Goal: Task Accomplishment & Management: Use online tool/utility

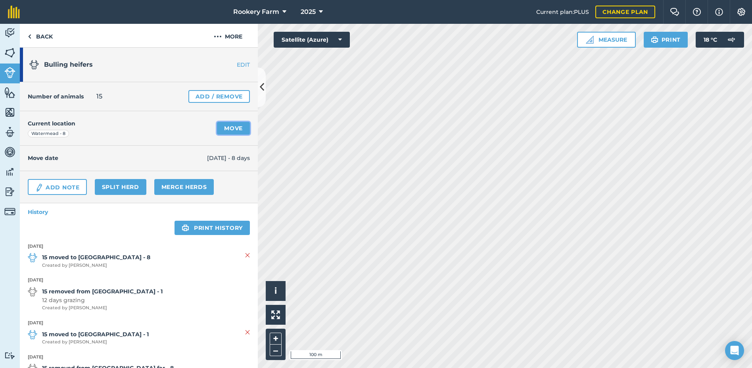
click at [228, 127] on link "Move" at bounding box center [233, 128] width 33 height 13
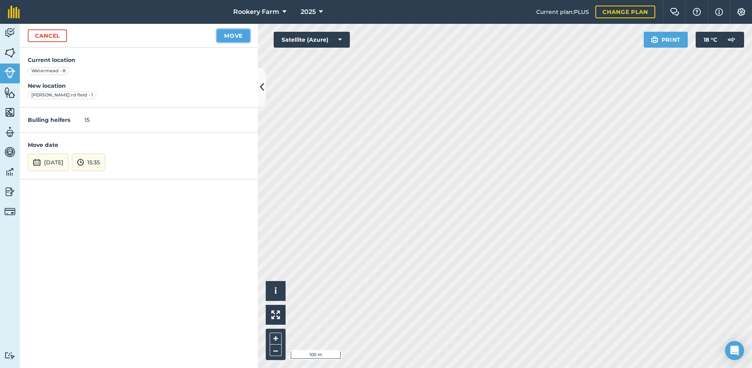
click at [234, 37] on button "Move" at bounding box center [233, 35] width 33 height 13
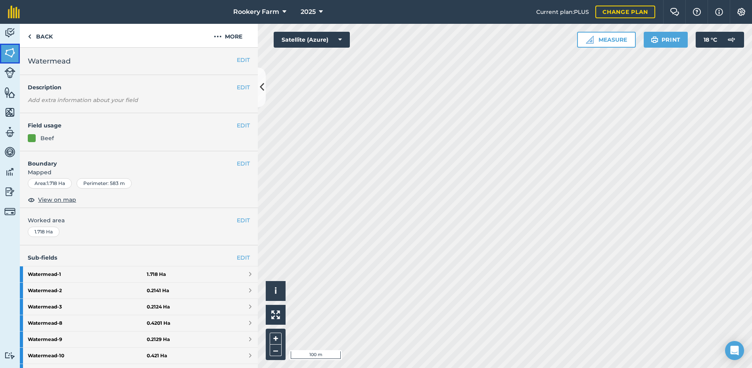
click at [7, 49] on img at bounding box center [9, 53] width 11 height 12
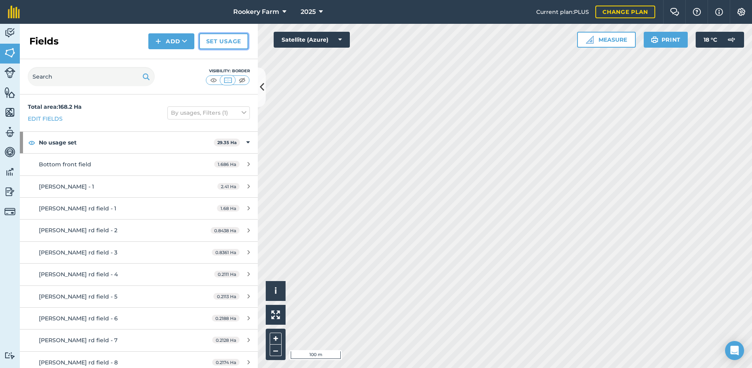
click at [221, 41] on link "Set usage" at bounding box center [223, 41] width 49 height 16
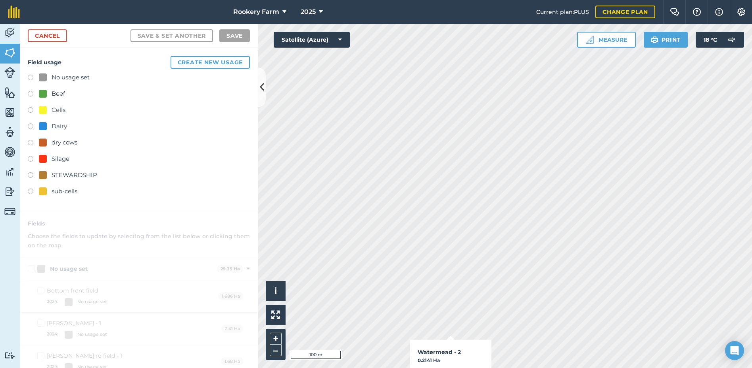
checkbox input "true"
click at [54, 35] on link "Cancel" at bounding box center [47, 35] width 39 height 13
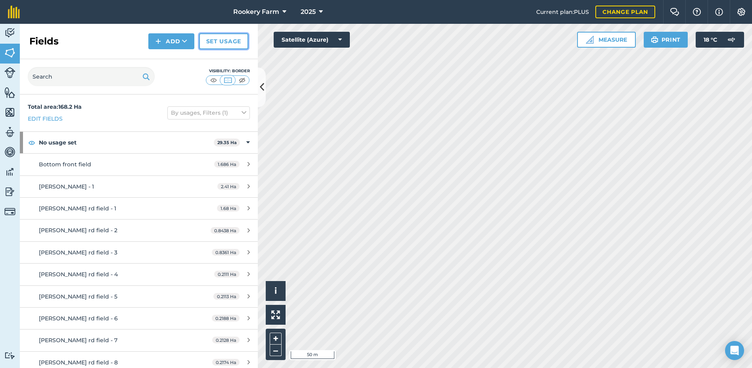
click at [232, 43] on link "Set usage" at bounding box center [223, 41] width 49 height 16
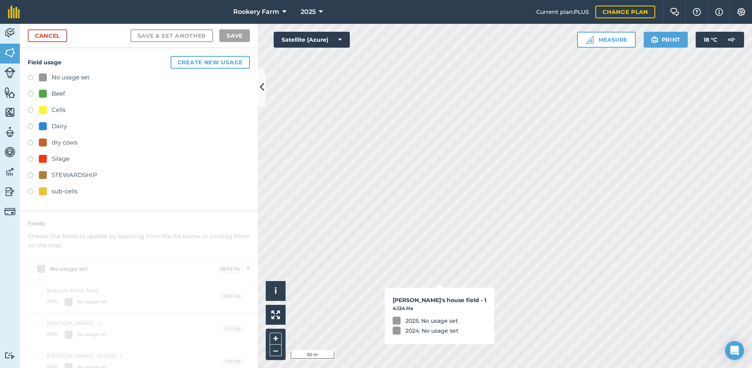
checkbox input "true"
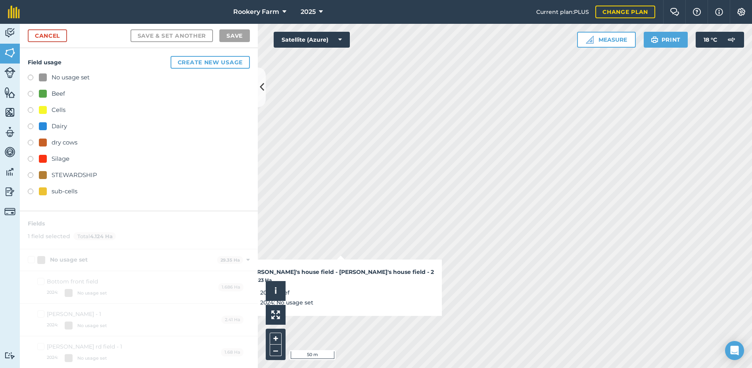
checkbox input "true"
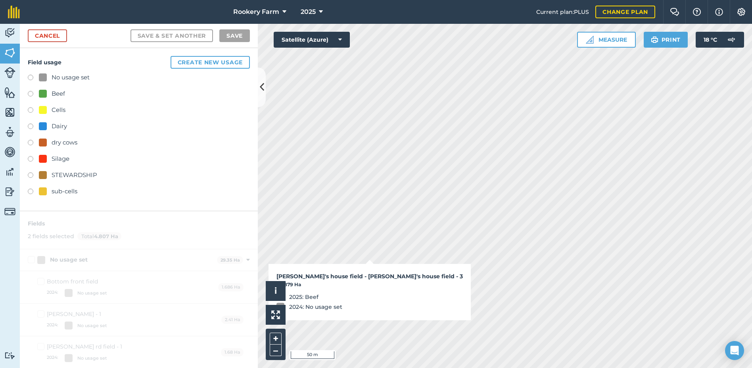
checkbox input "true"
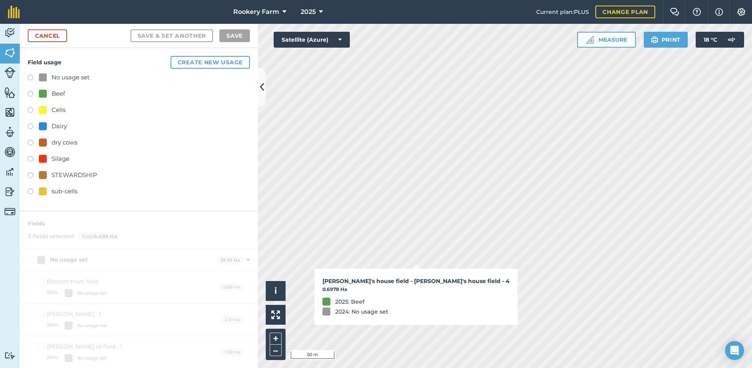
checkbox input "true"
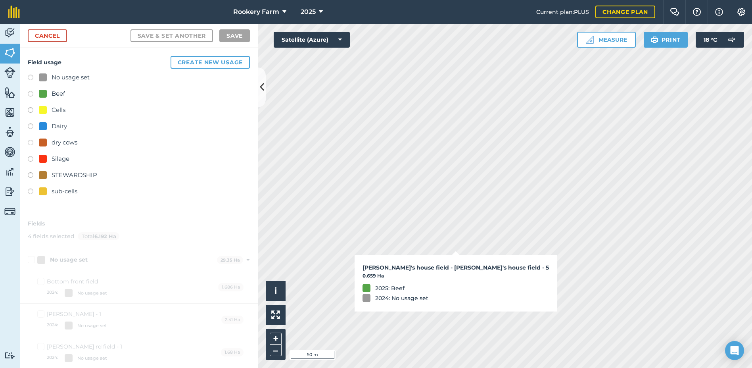
checkbox input "true"
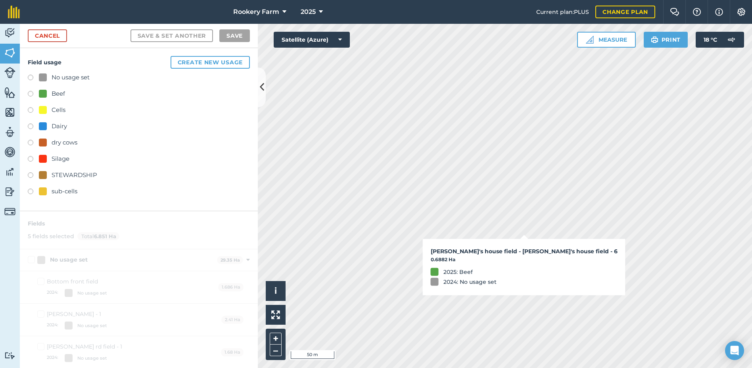
checkbox input "true"
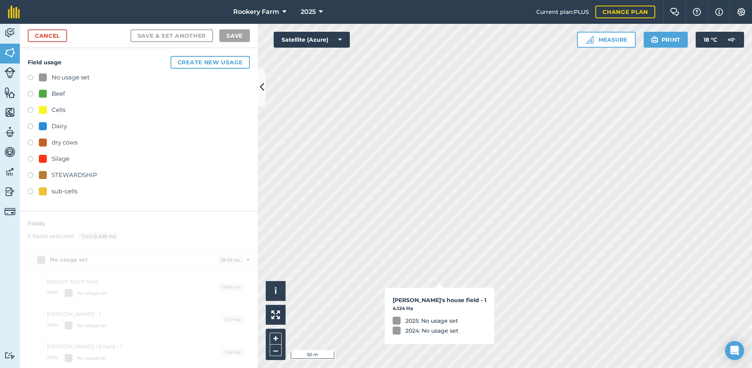
checkbox input "true"
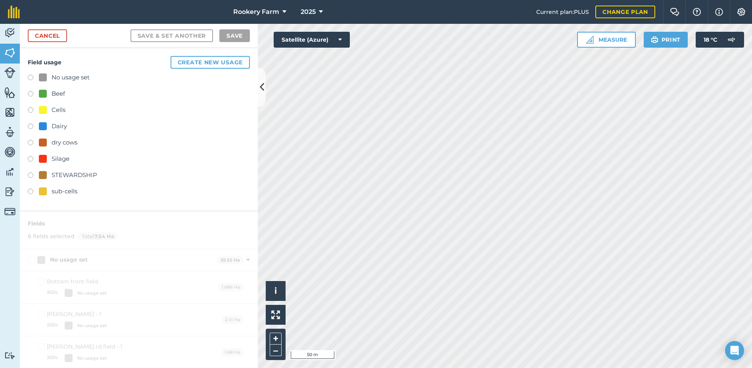
click at [31, 127] on label at bounding box center [33, 127] width 11 height 8
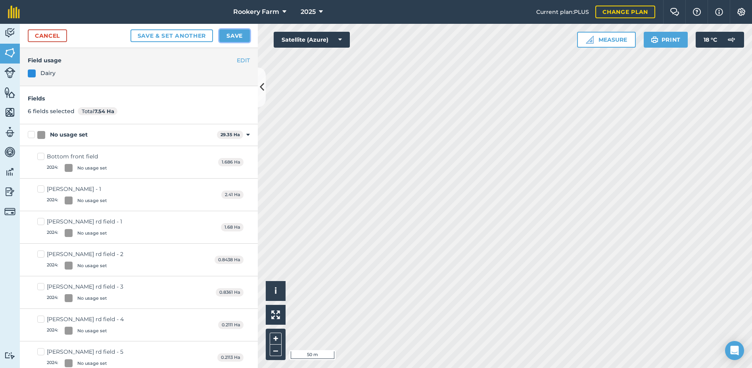
click at [244, 38] on button "Save" at bounding box center [234, 35] width 31 height 13
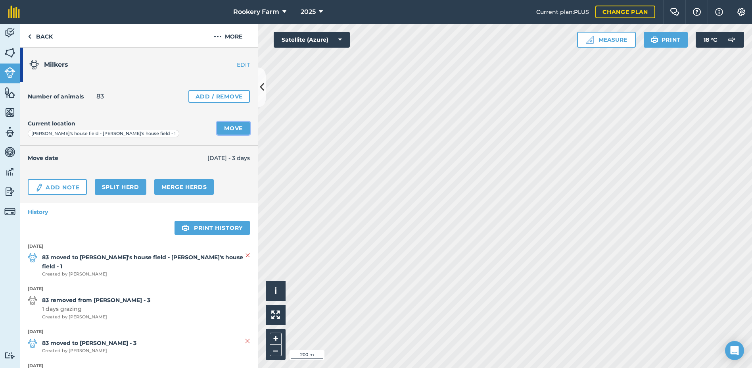
click at [219, 126] on link "Move" at bounding box center [233, 128] width 33 height 13
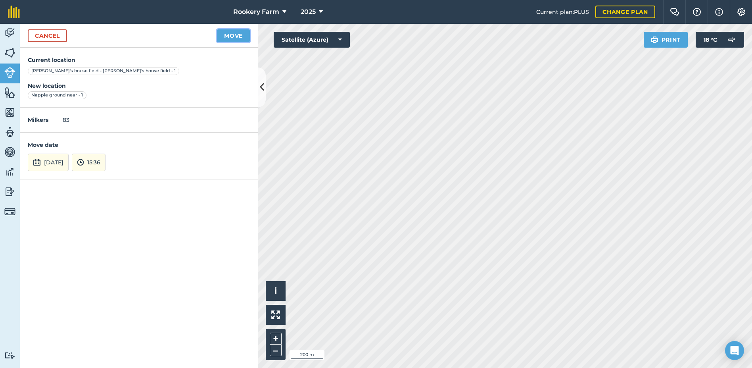
click at [229, 37] on button "Move" at bounding box center [233, 35] width 33 height 13
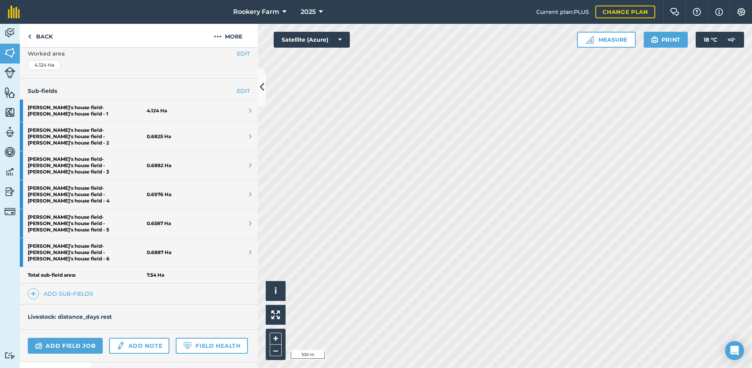
scroll to position [187, 0]
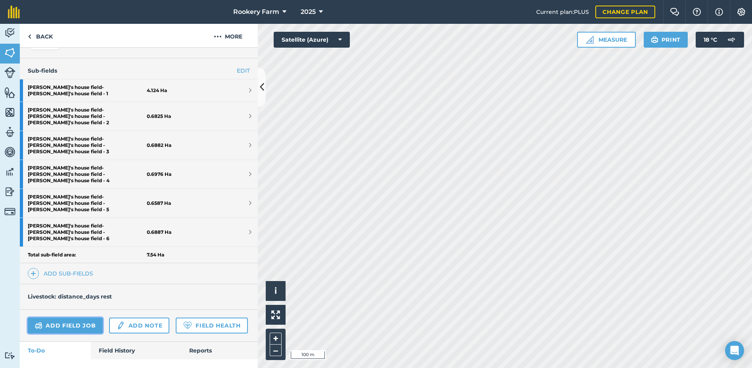
click at [92, 317] on link "Add field job" at bounding box center [65, 325] width 75 height 16
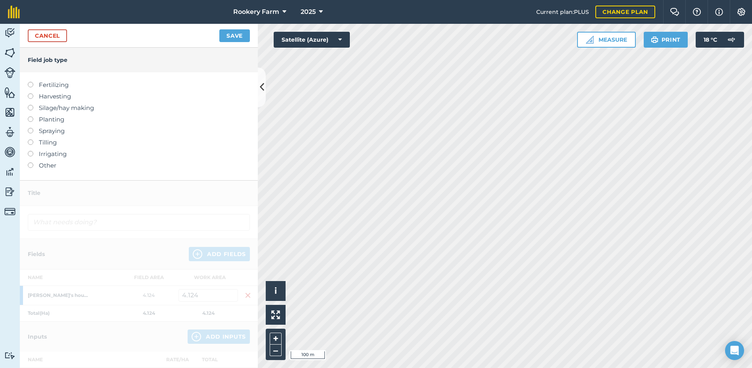
click at [31, 93] on label at bounding box center [33, 93] width 11 height 0
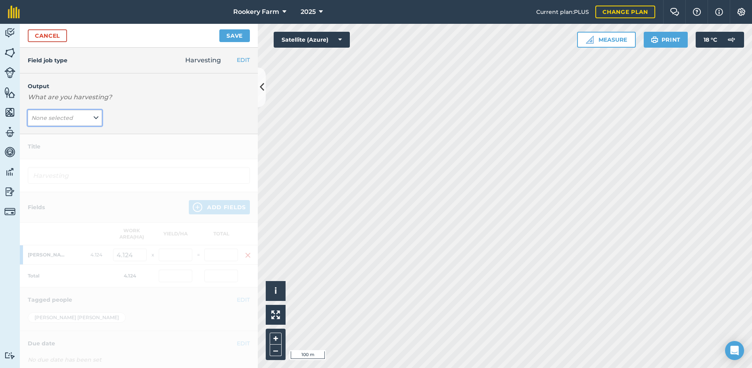
click at [95, 121] on icon at bounding box center [96, 118] width 5 height 9
click at [81, 134] on button "kg/dm/ha ( kg )" at bounding box center [65, 133] width 74 height 15
type input "Harvesting kg/dm/ha"
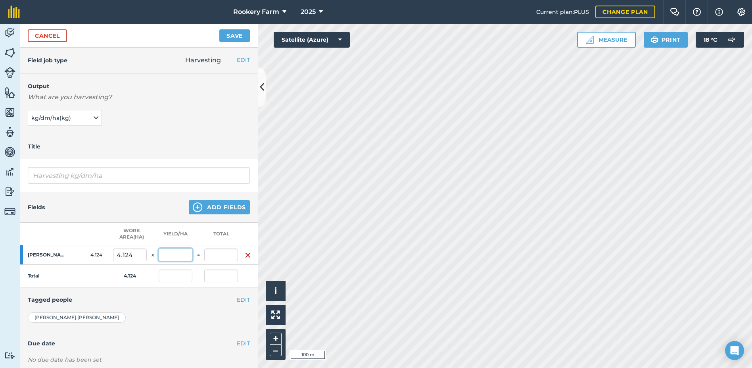
click at [165, 255] on input "text" at bounding box center [176, 254] width 34 height 13
type input "1,000"
type input "4,124"
type input "1,000"
type input "4,124"
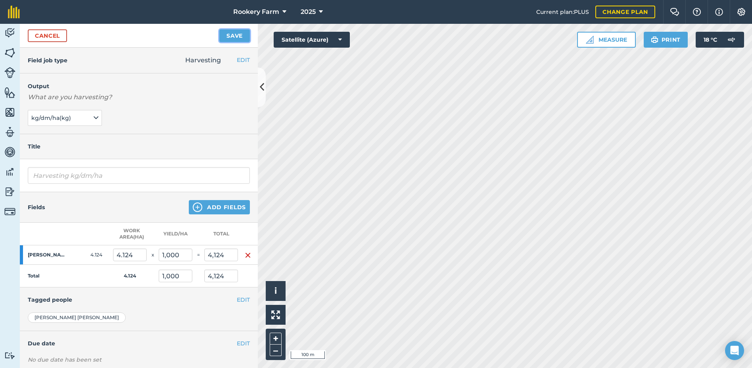
click at [232, 37] on button "Save" at bounding box center [234, 35] width 31 height 13
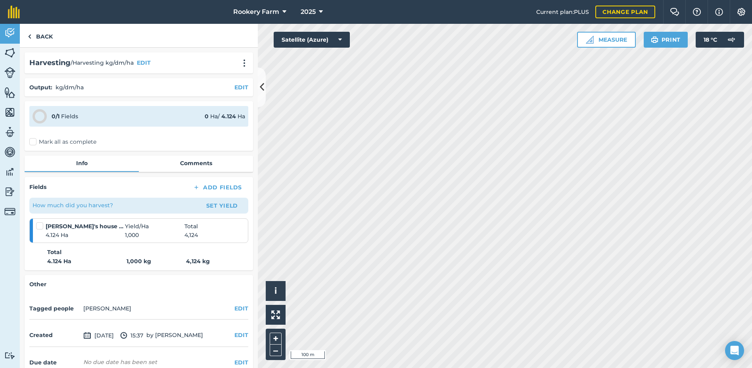
click at [32, 140] on label "Mark all as complete" at bounding box center [62, 142] width 67 height 8
click at [32, 140] on input "Mark all as complete" at bounding box center [31, 140] width 5 height 5
checkbox input "false"
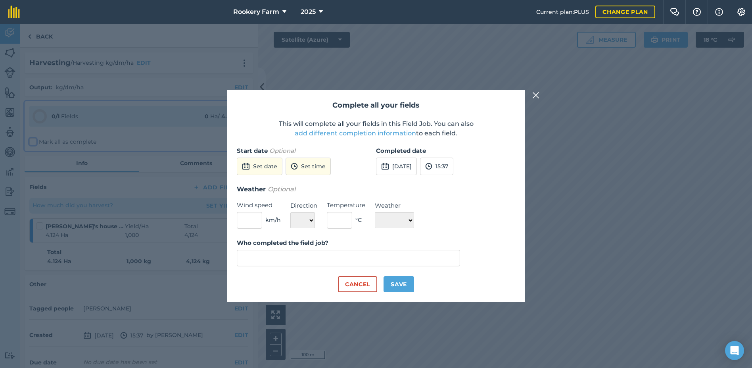
type input "[PERSON_NAME]"
click at [400, 283] on button "Save" at bounding box center [399, 284] width 31 height 16
checkbox input "true"
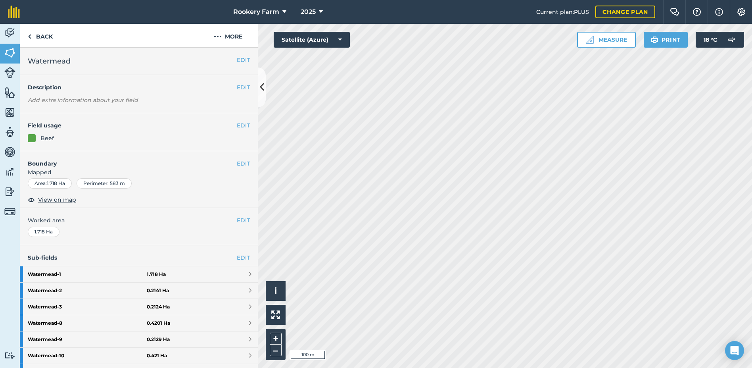
scroll to position [159, 0]
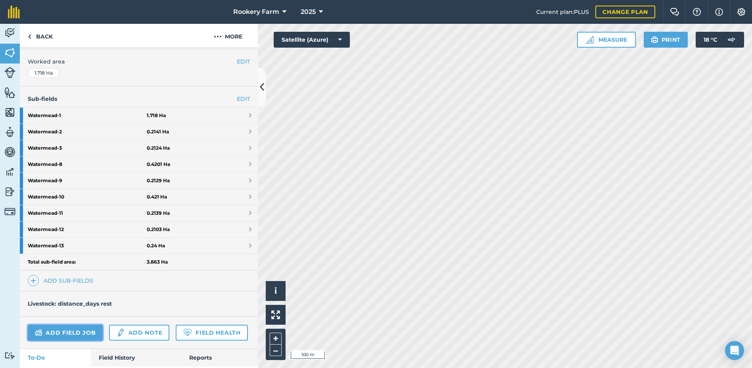
click at [64, 327] on link "Add field job" at bounding box center [65, 333] width 75 height 16
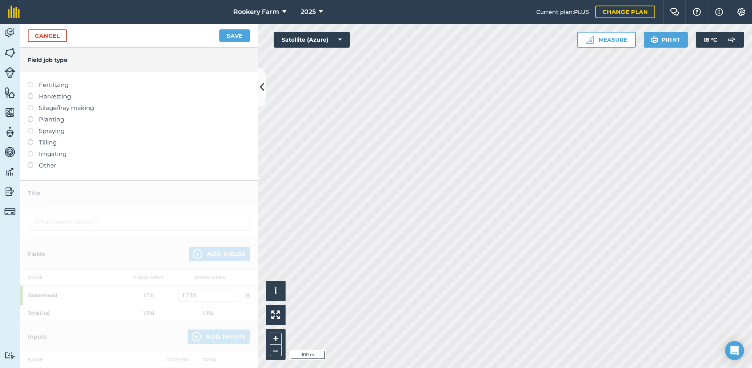
click at [30, 93] on label at bounding box center [33, 93] width 11 height 0
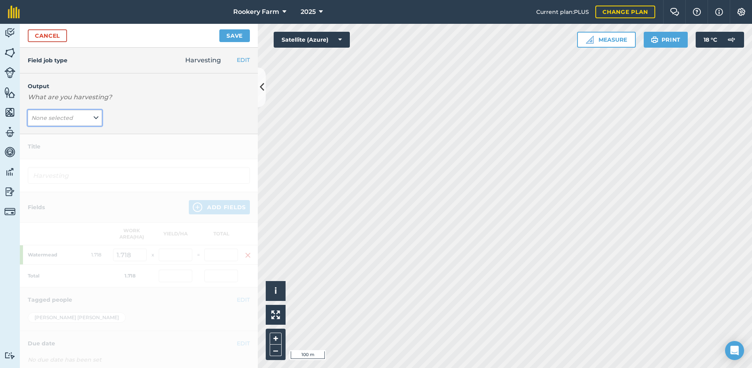
click at [95, 119] on icon at bounding box center [96, 118] width 5 height 9
click at [79, 136] on button "kg/dm/ha ( kg )" at bounding box center [65, 133] width 74 height 15
type input "Harvesting kg/dm/ha"
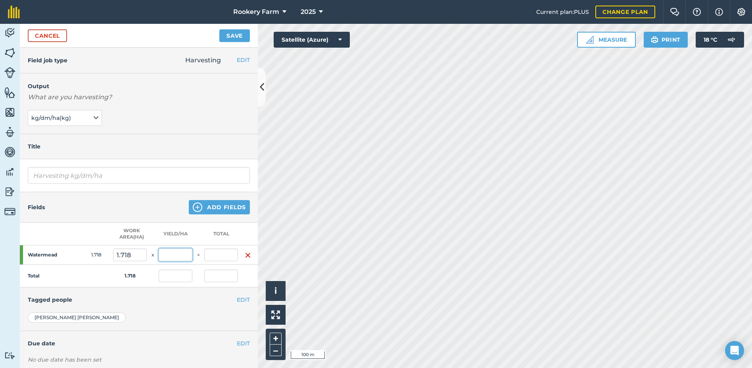
click at [168, 253] on input "text" at bounding box center [176, 254] width 34 height 13
type input "952"
type input "1,635.536"
type input "952"
type input "1,635.536"
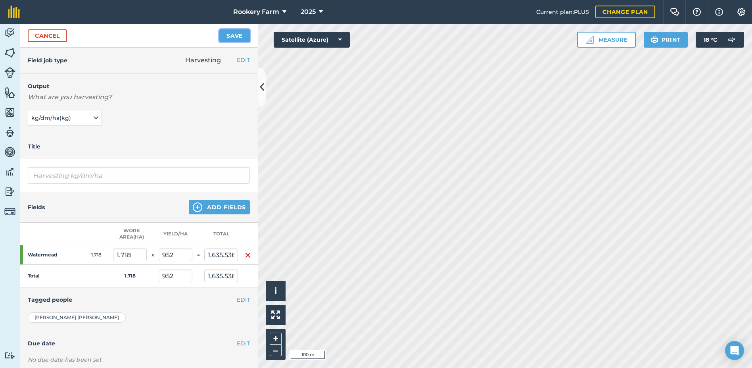
click at [232, 32] on button "Save" at bounding box center [234, 35] width 31 height 13
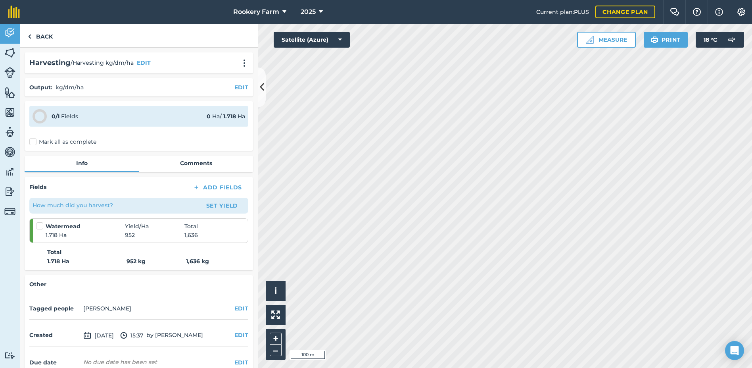
click at [33, 140] on label "Mark all as complete" at bounding box center [62, 142] width 67 height 8
click at [33, 140] on input "Mark all as complete" at bounding box center [31, 140] width 5 height 5
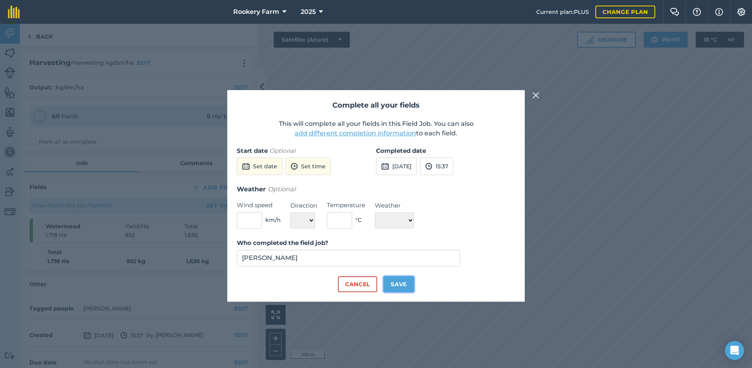
click at [405, 282] on button "Save" at bounding box center [399, 284] width 31 height 16
checkbox input "true"
